Goal: Transaction & Acquisition: Purchase product/service

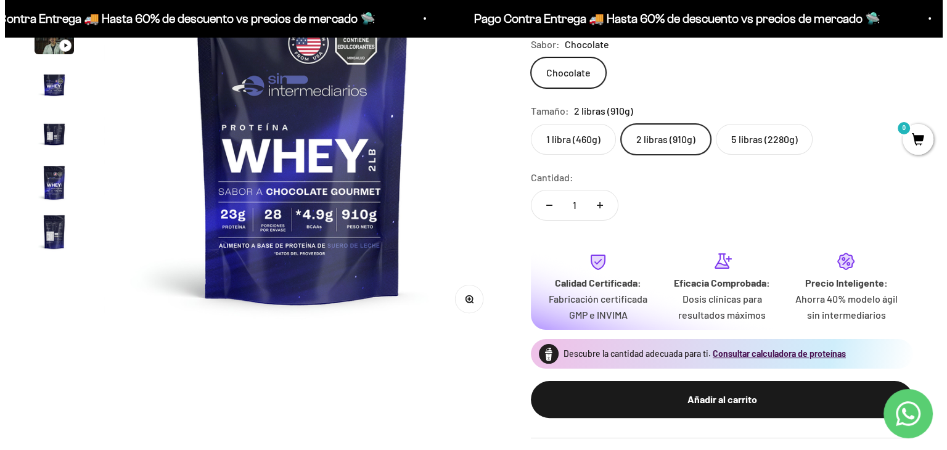
scroll to position [214, 0]
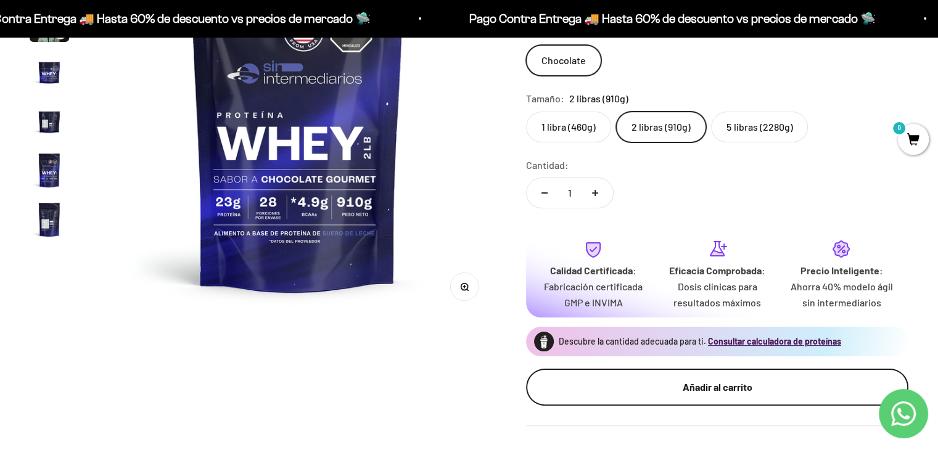
click at [695, 382] on div "Añadir al carrito" at bounding box center [716, 387] width 333 height 16
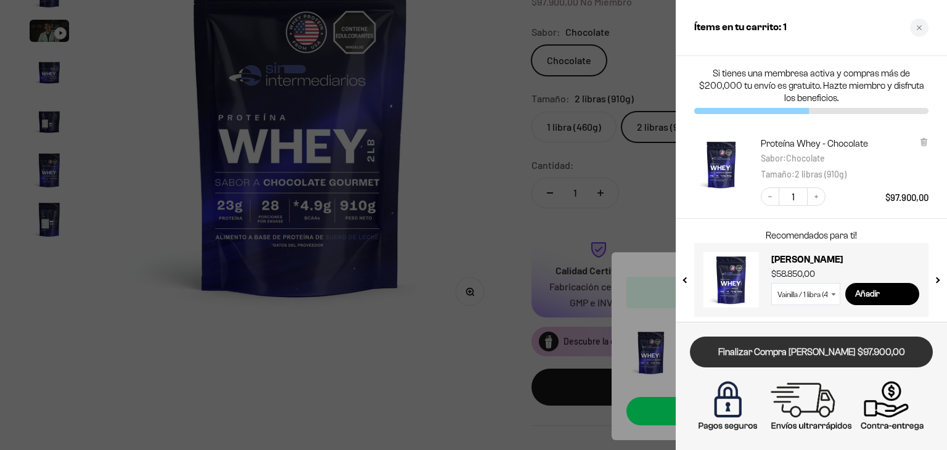
click at [807, 356] on link "Finalizar Compra [PERSON_NAME] $97.900,00" at bounding box center [811, 352] width 243 height 31
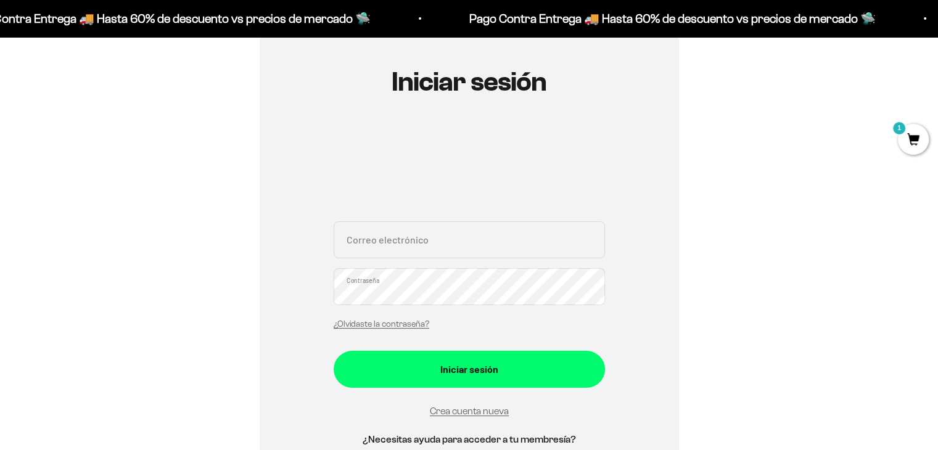
scroll to position [123, 0]
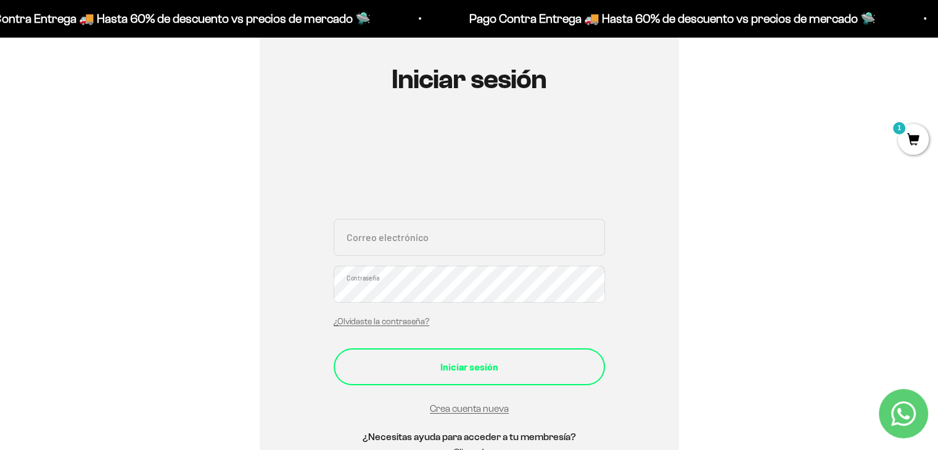
type input "[EMAIL_ADDRESS][DOMAIN_NAME]"
click at [444, 362] on div "Iniciar sesión" at bounding box center [469, 367] width 222 height 16
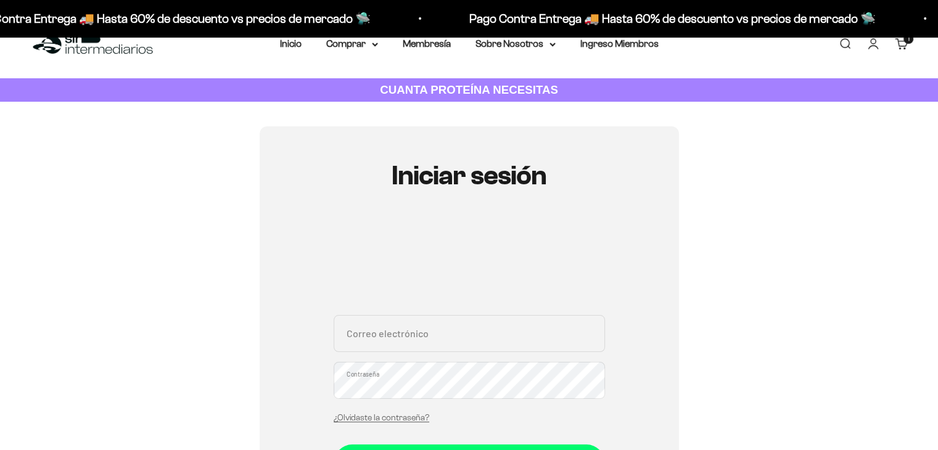
scroll to position [62, 0]
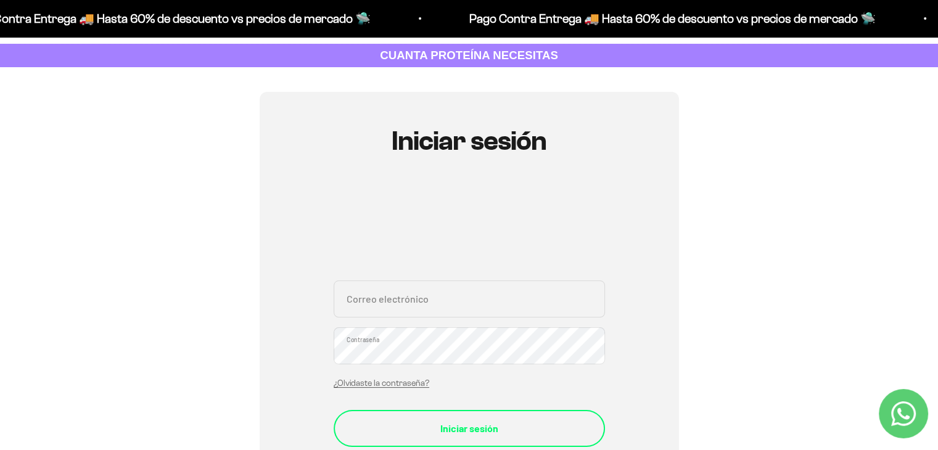
type input "[EMAIL_ADDRESS][DOMAIN_NAME]"
click at [452, 427] on div "Iniciar sesión" at bounding box center [469, 428] width 222 height 16
